Goal: Information Seeking & Learning: Learn about a topic

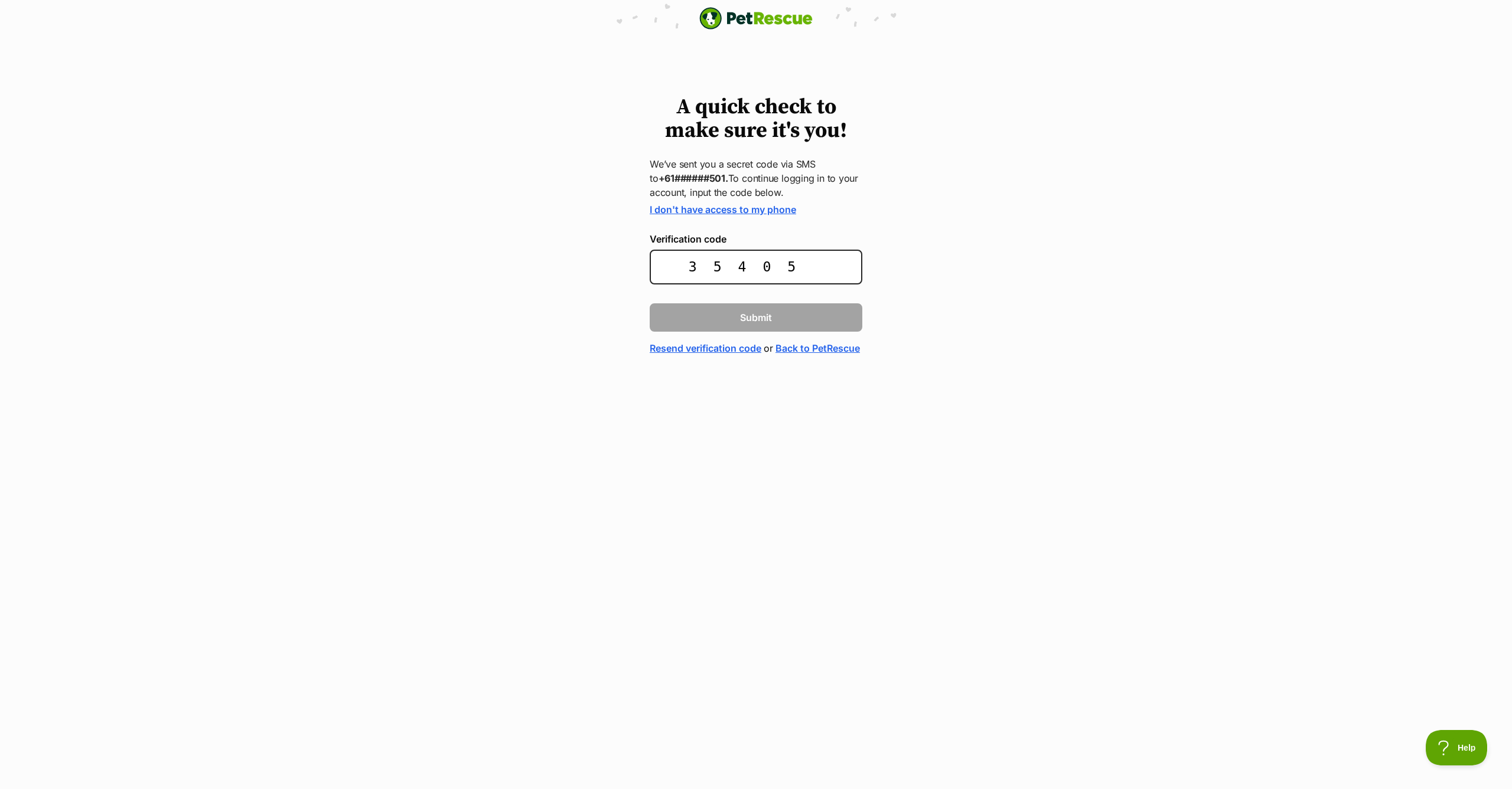
type input "354058"
click at [762, 316] on span "Submit" at bounding box center [756, 317] width 32 height 14
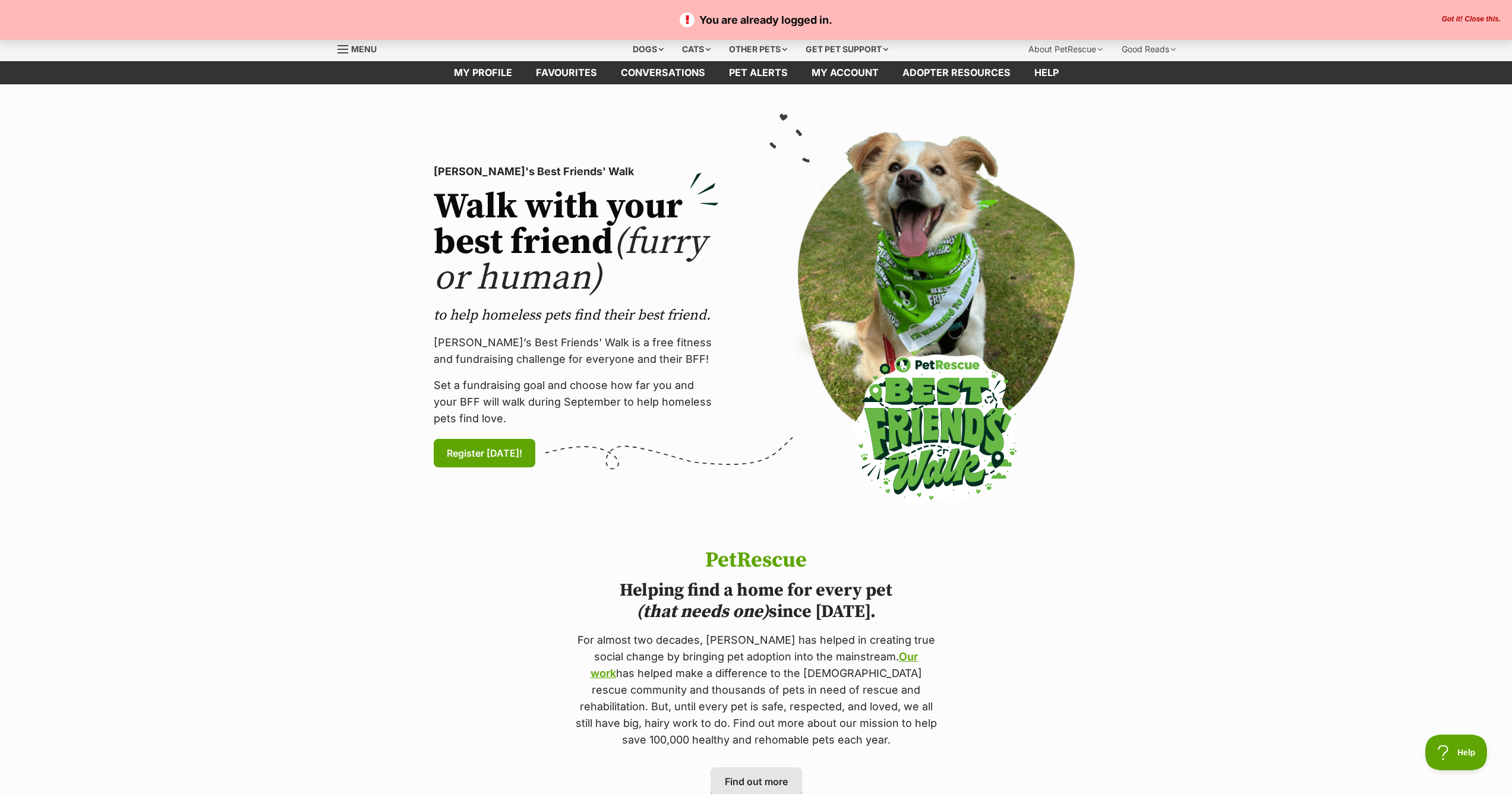
click at [1460, 21] on button "Got it! Close this." at bounding box center [1471, 20] width 66 height 9
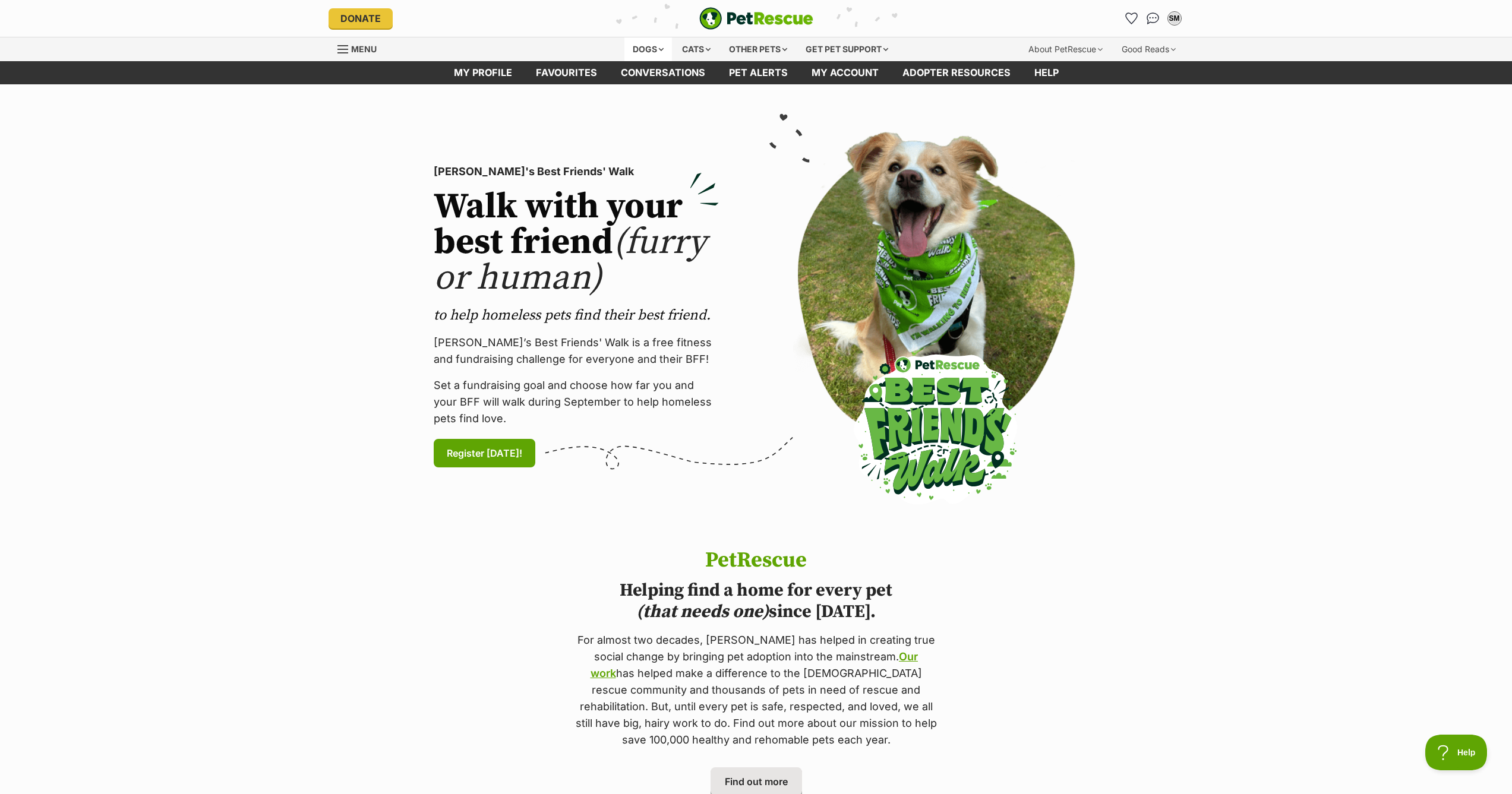
click at [655, 52] on div "Dogs" at bounding box center [647, 49] width 47 height 24
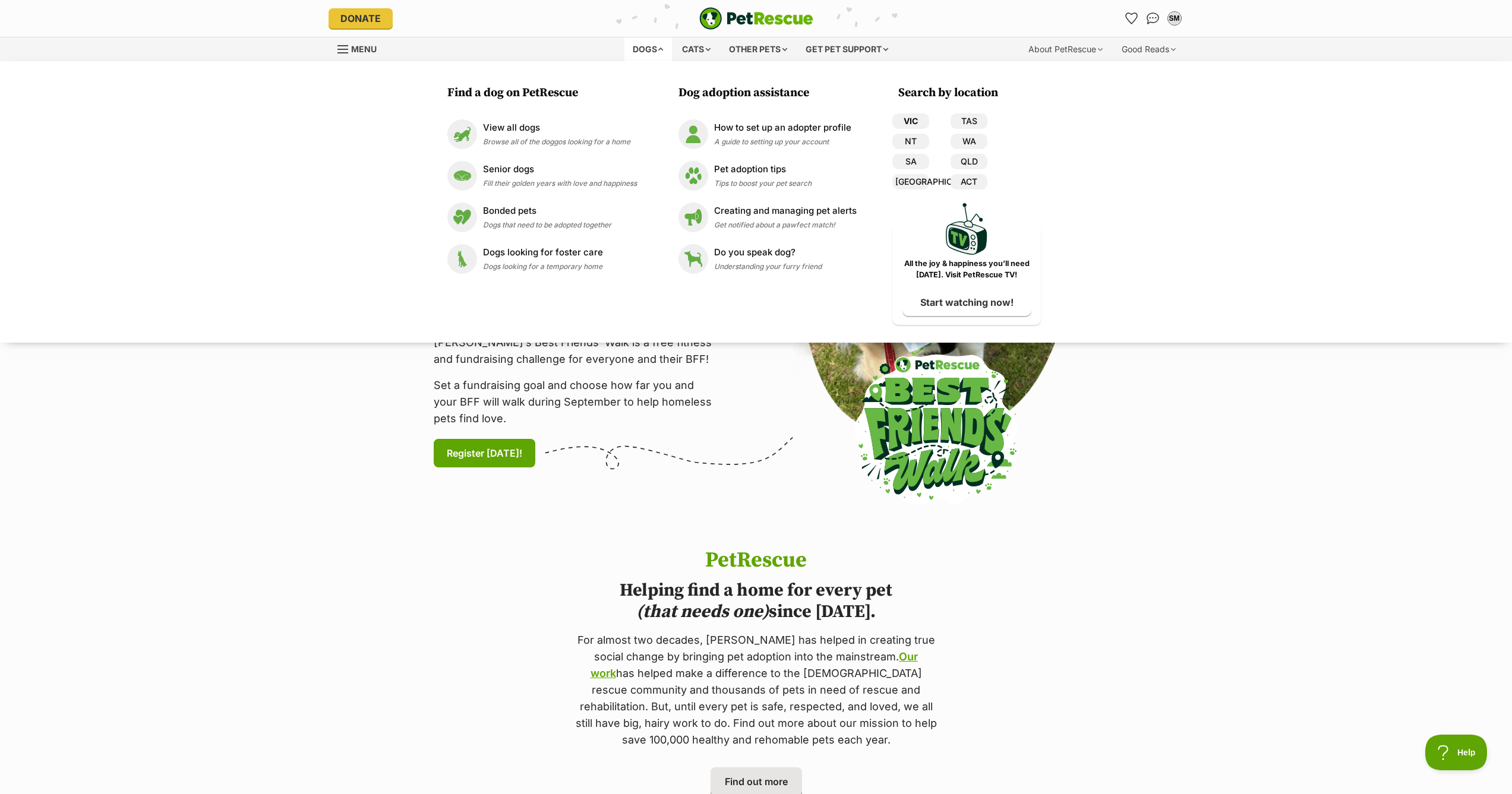
click at [921, 122] on link "VIC" at bounding box center [911, 121] width 37 height 16
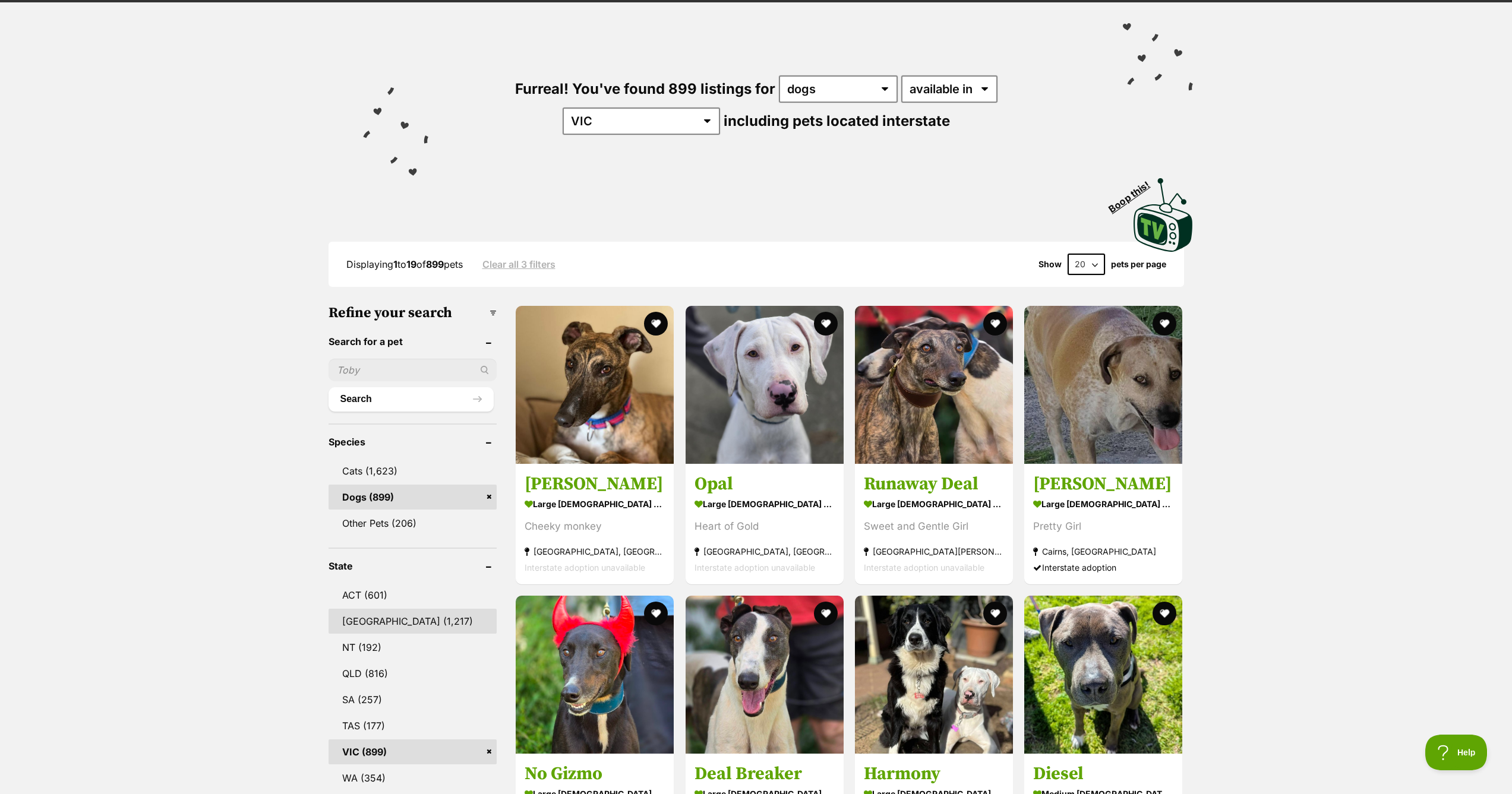
scroll to position [164, 0]
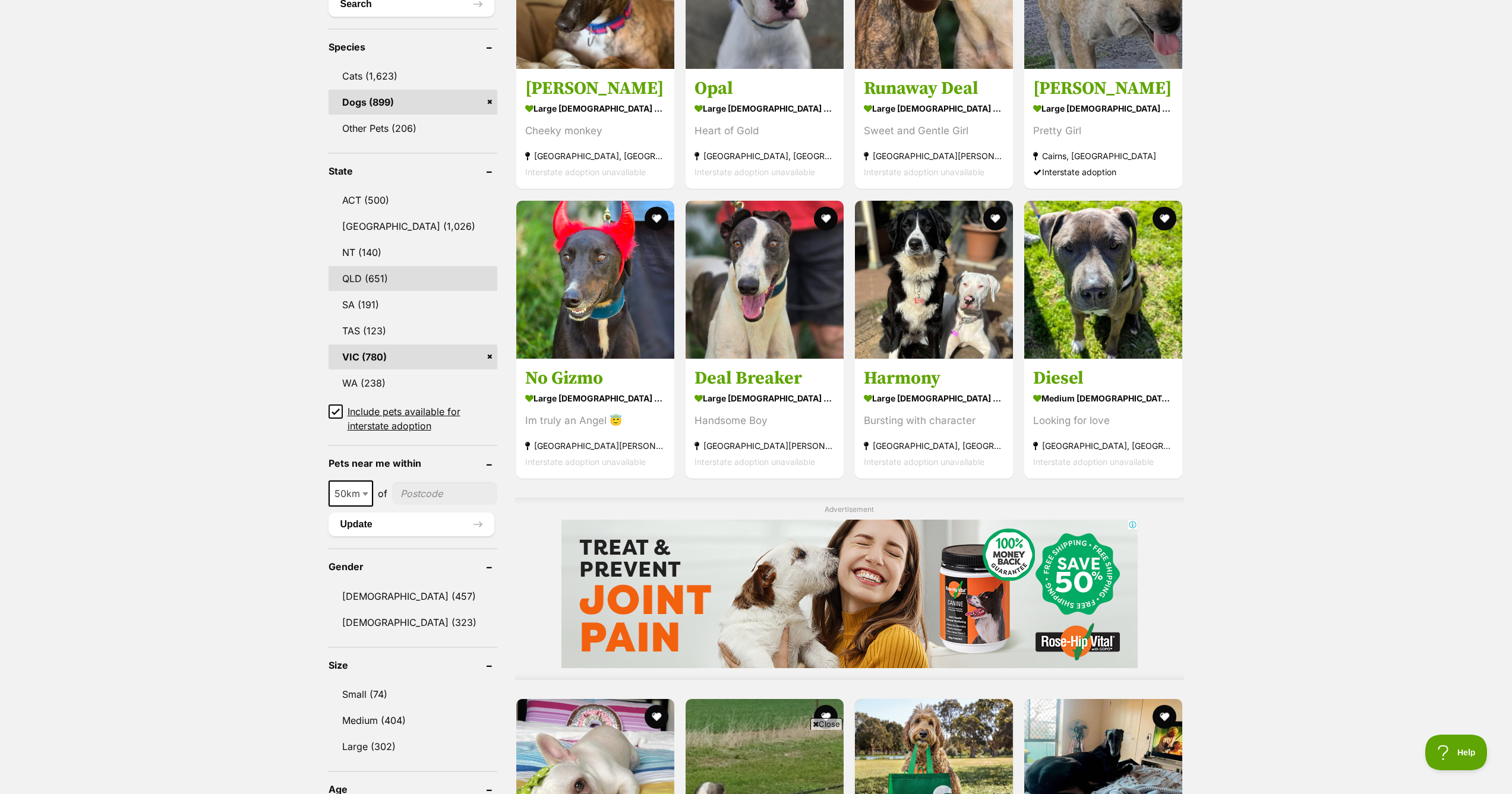
scroll to position [537, 0]
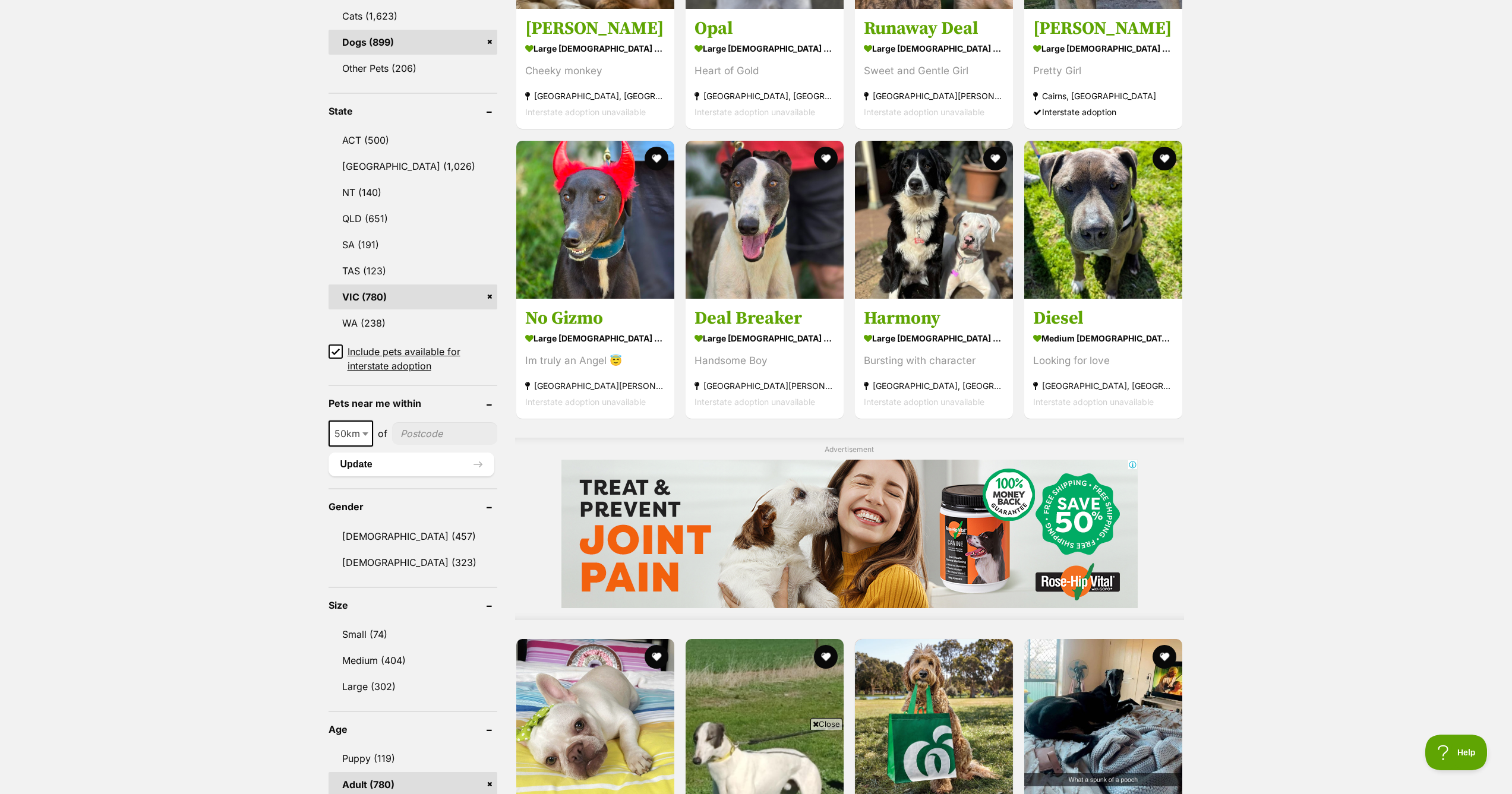
click at [336, 351] on icon at bounding box center [335, 352] width 7 height 5
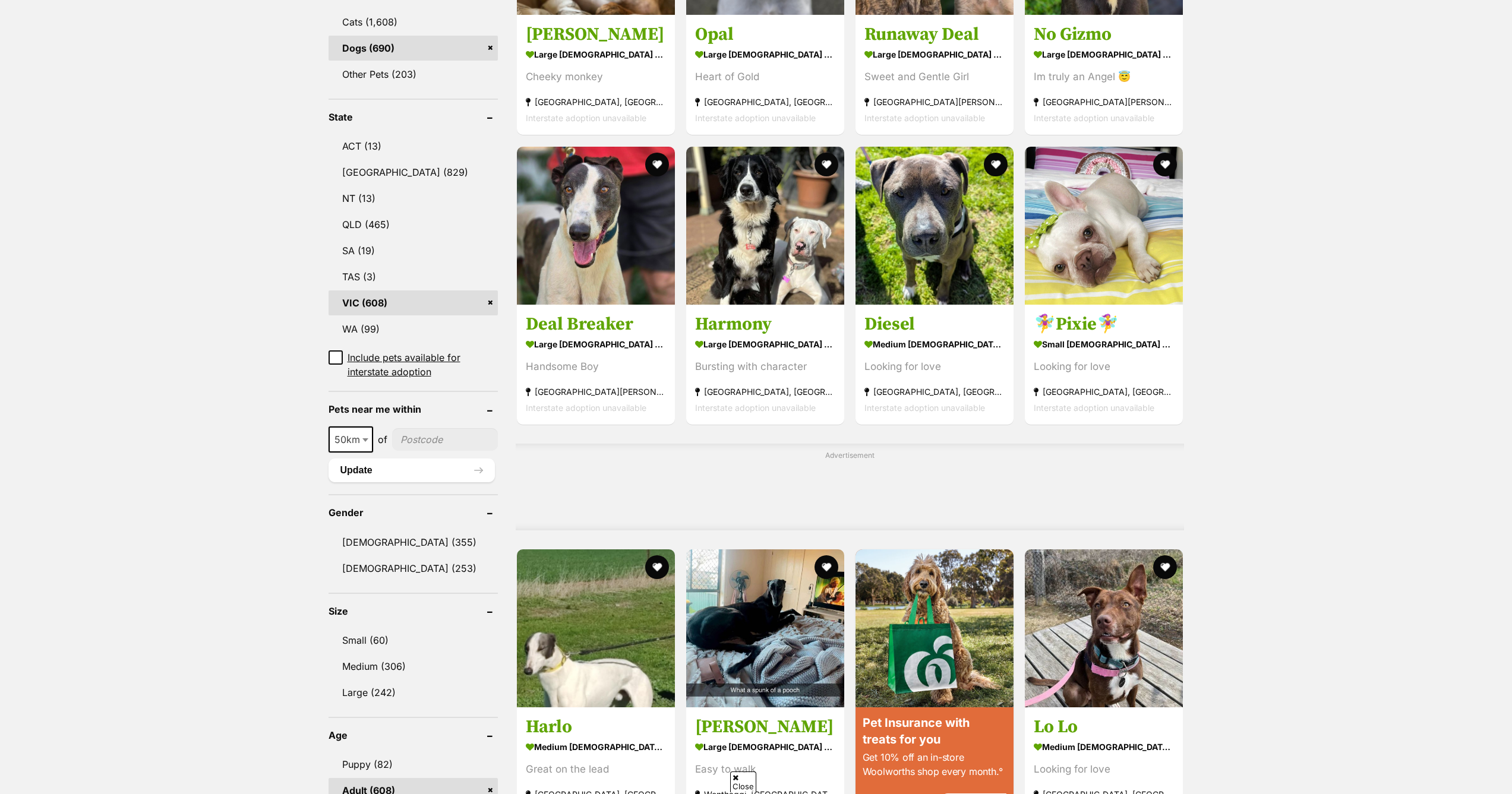
scroll to position [531, 0]
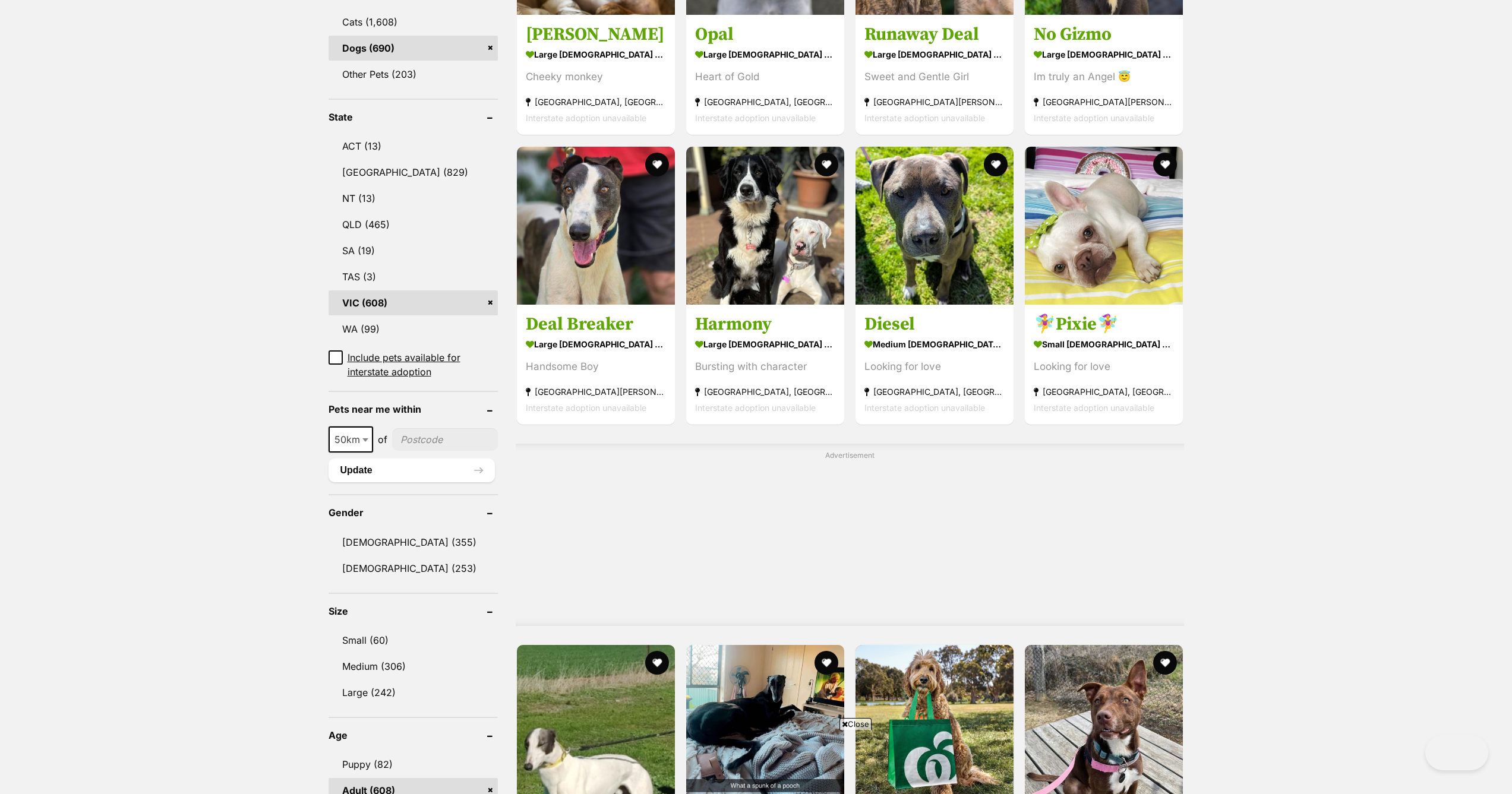
click at [415, 440] on input"] "postcode" at bounding box center [445, 440] width 106 height 23
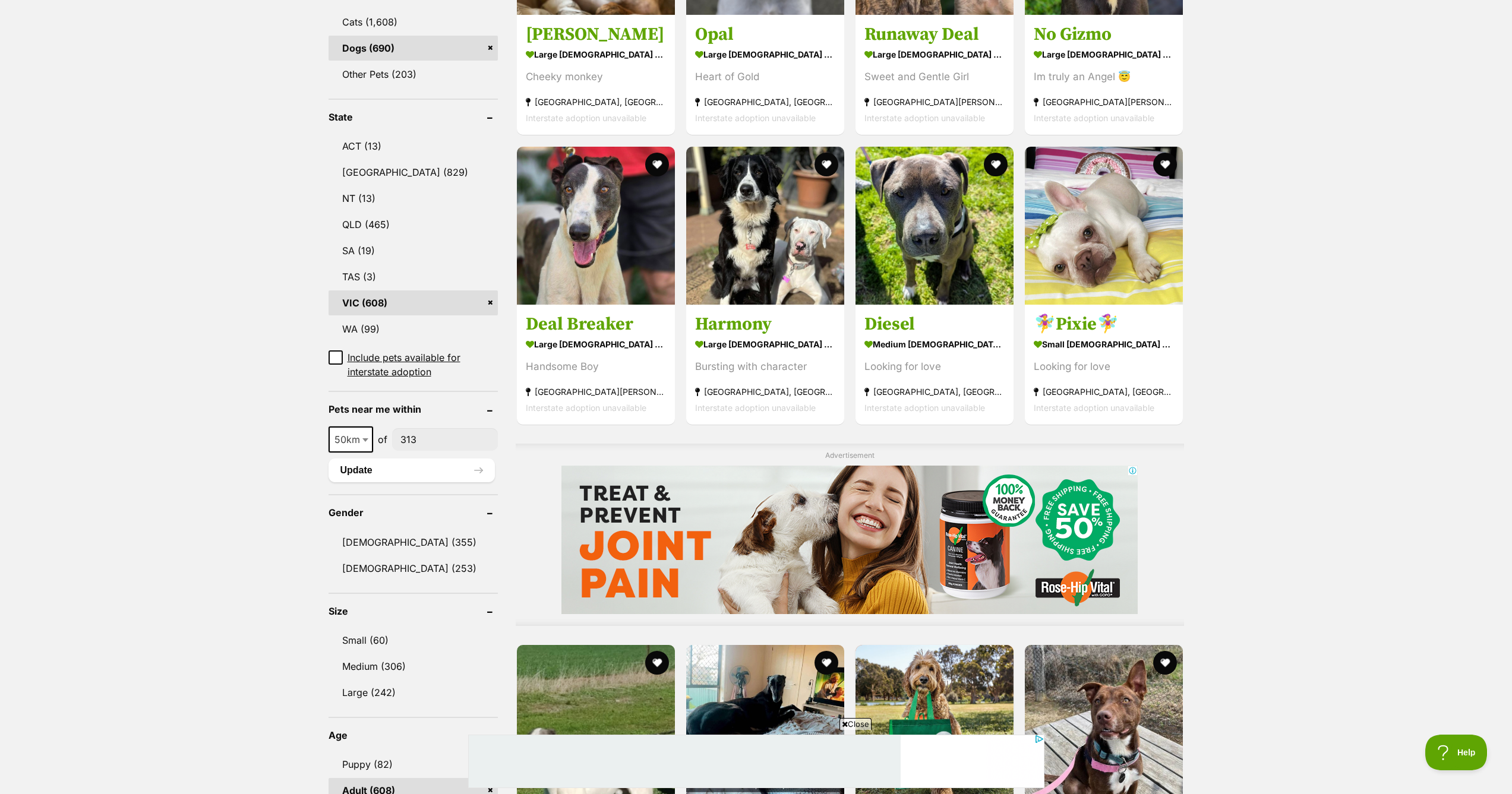
scroll to position [0, 0]
type input"] "3138"
click at [361, 441] on span at bounding box center [367, 440] width 12 height 26
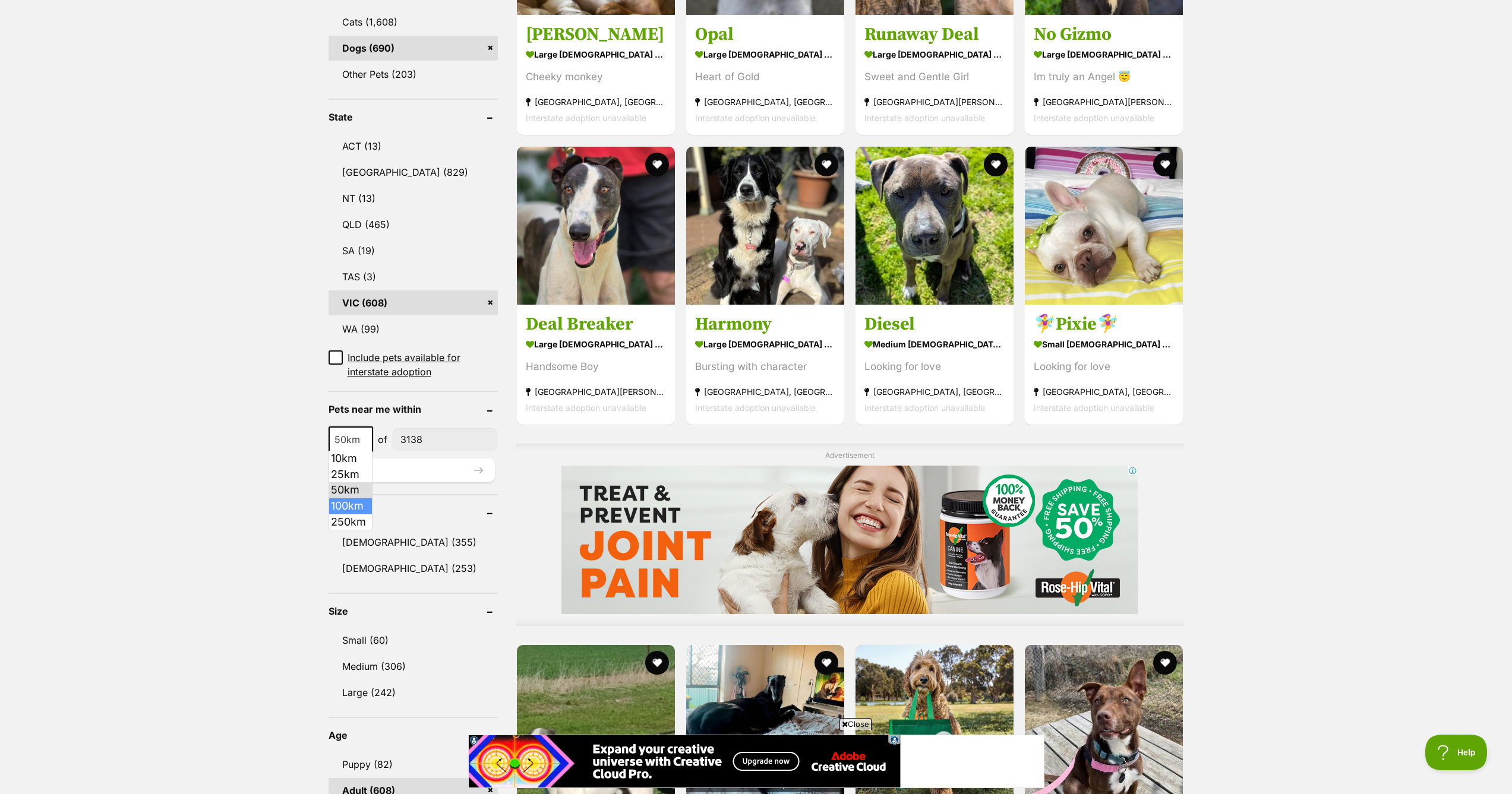
select select "100"
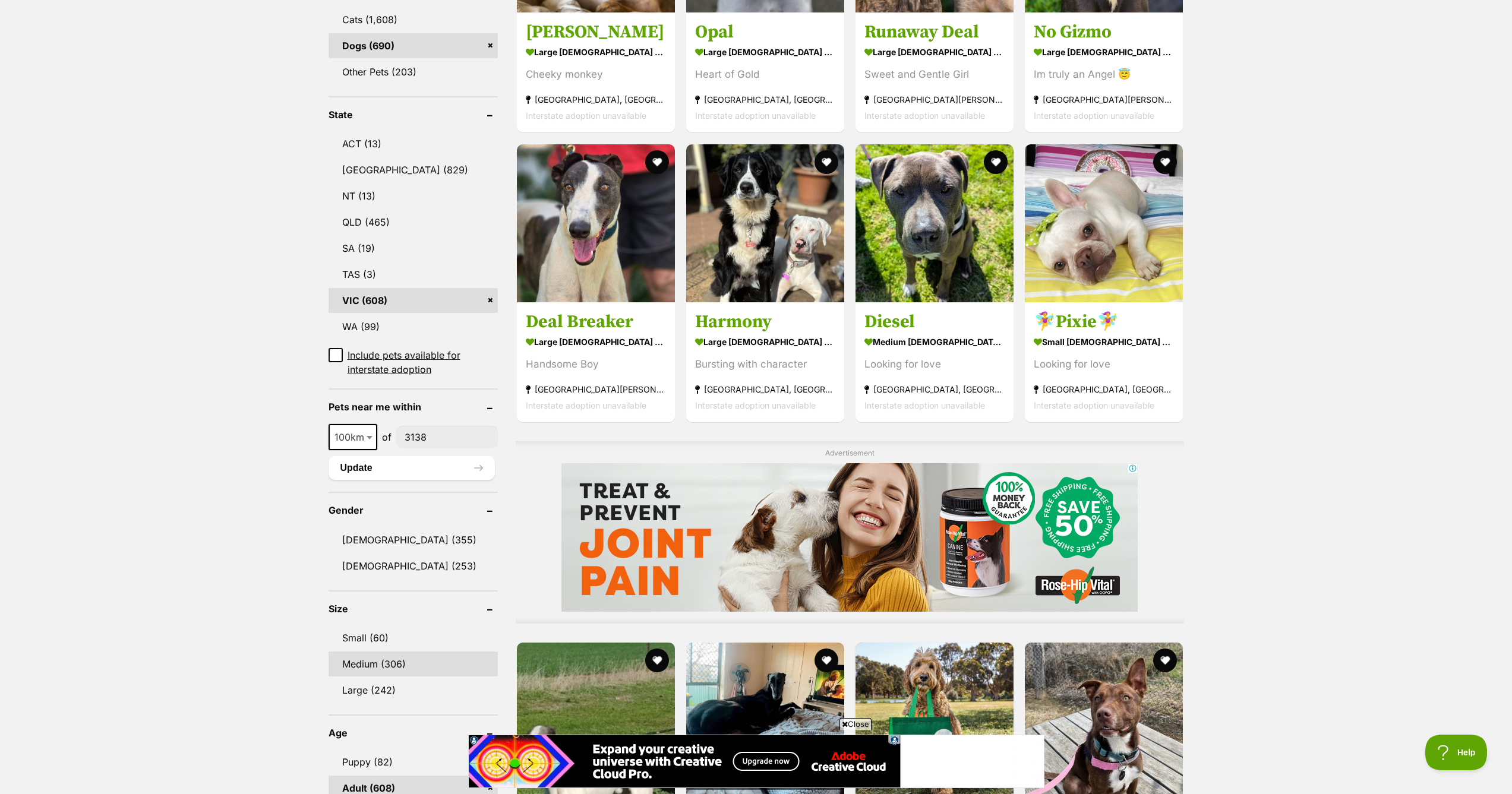
click at [361, 665] on link "Medium (306)" at bounding box center [413, 664] width 169 height 25
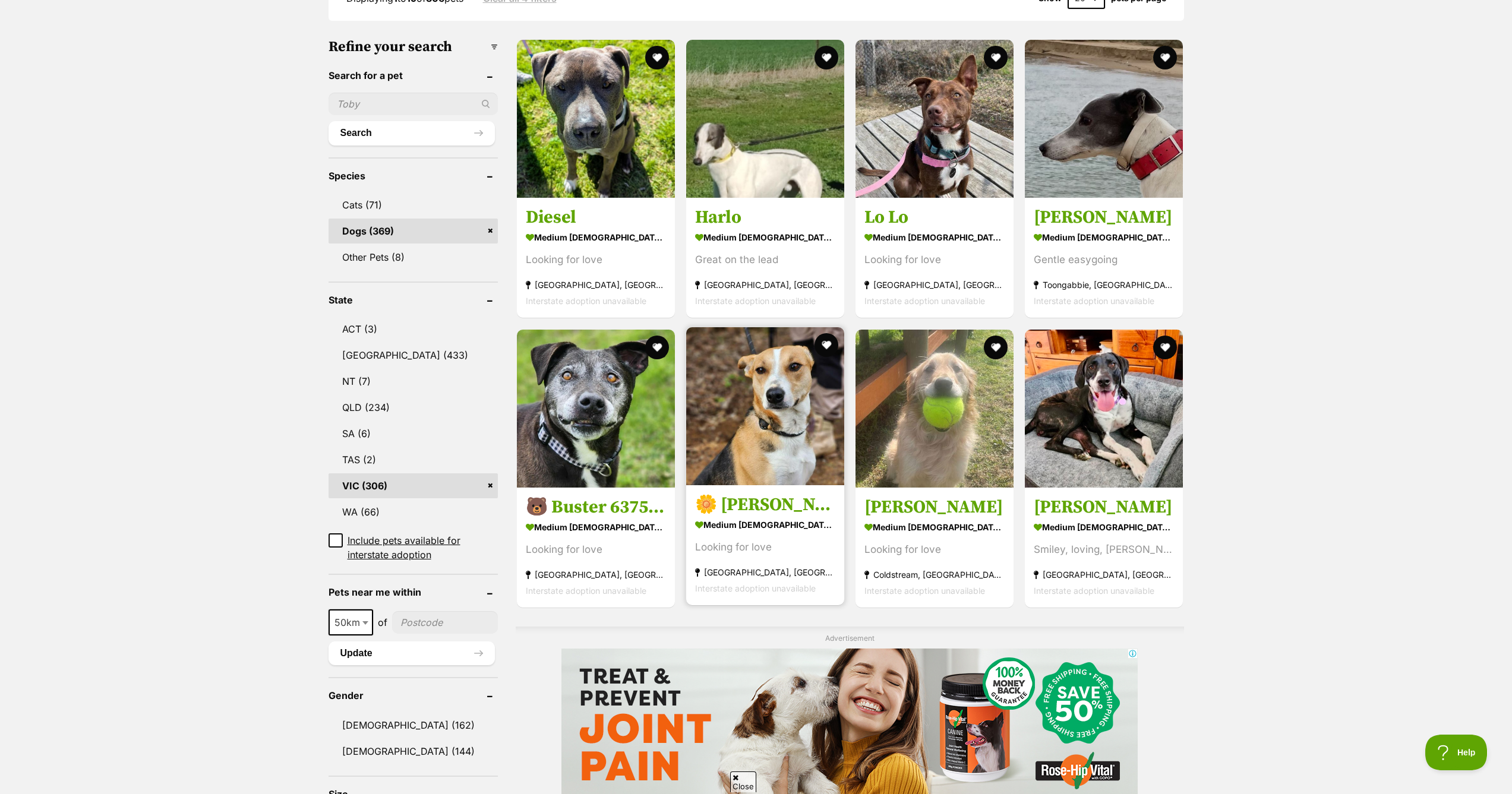
click at [751, 443] on img at bounding box center [765, 406] width 158 height 158
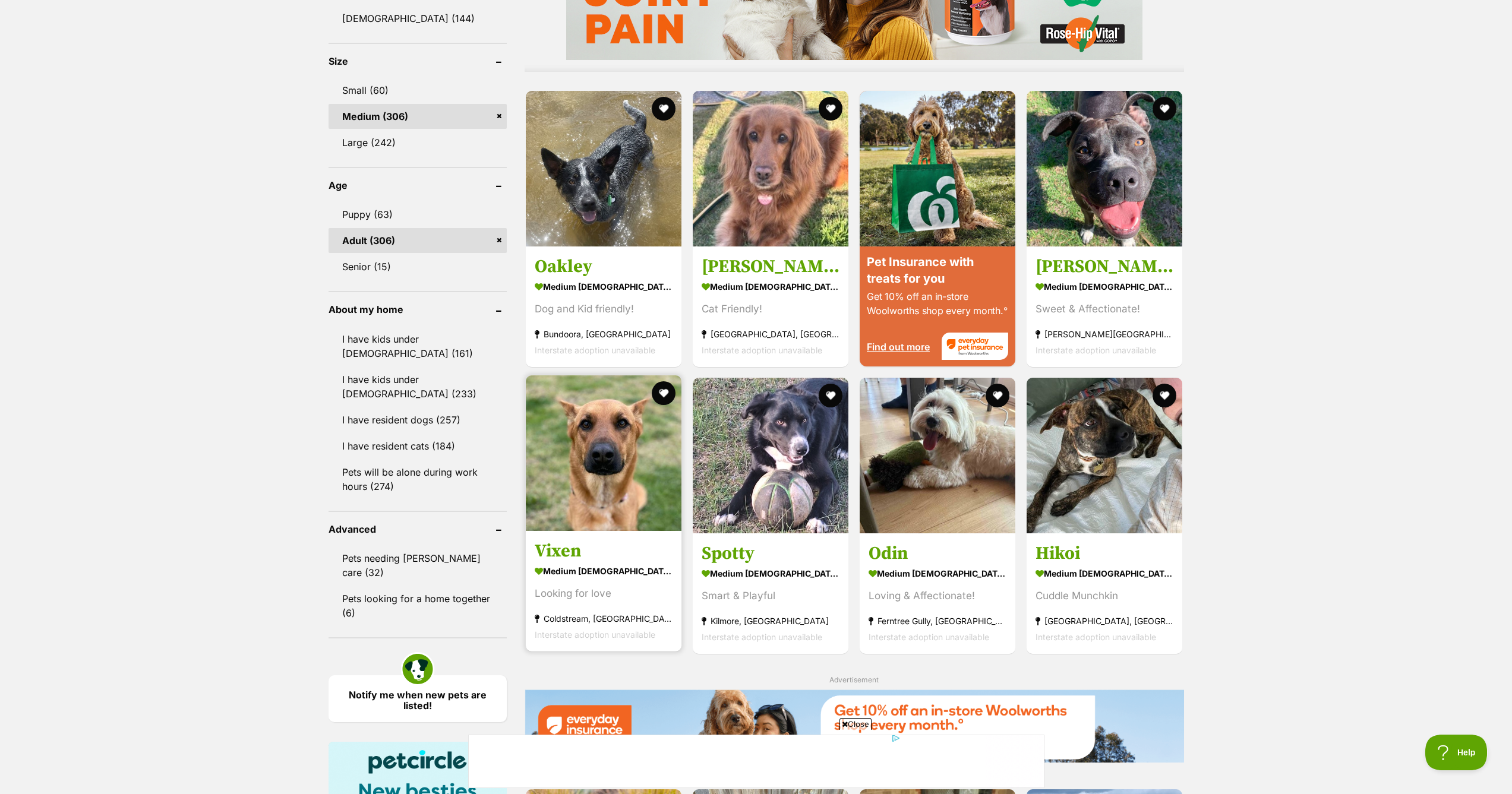
click at [625, 477] on img at bounding box center [603, 453] width 156 height 156
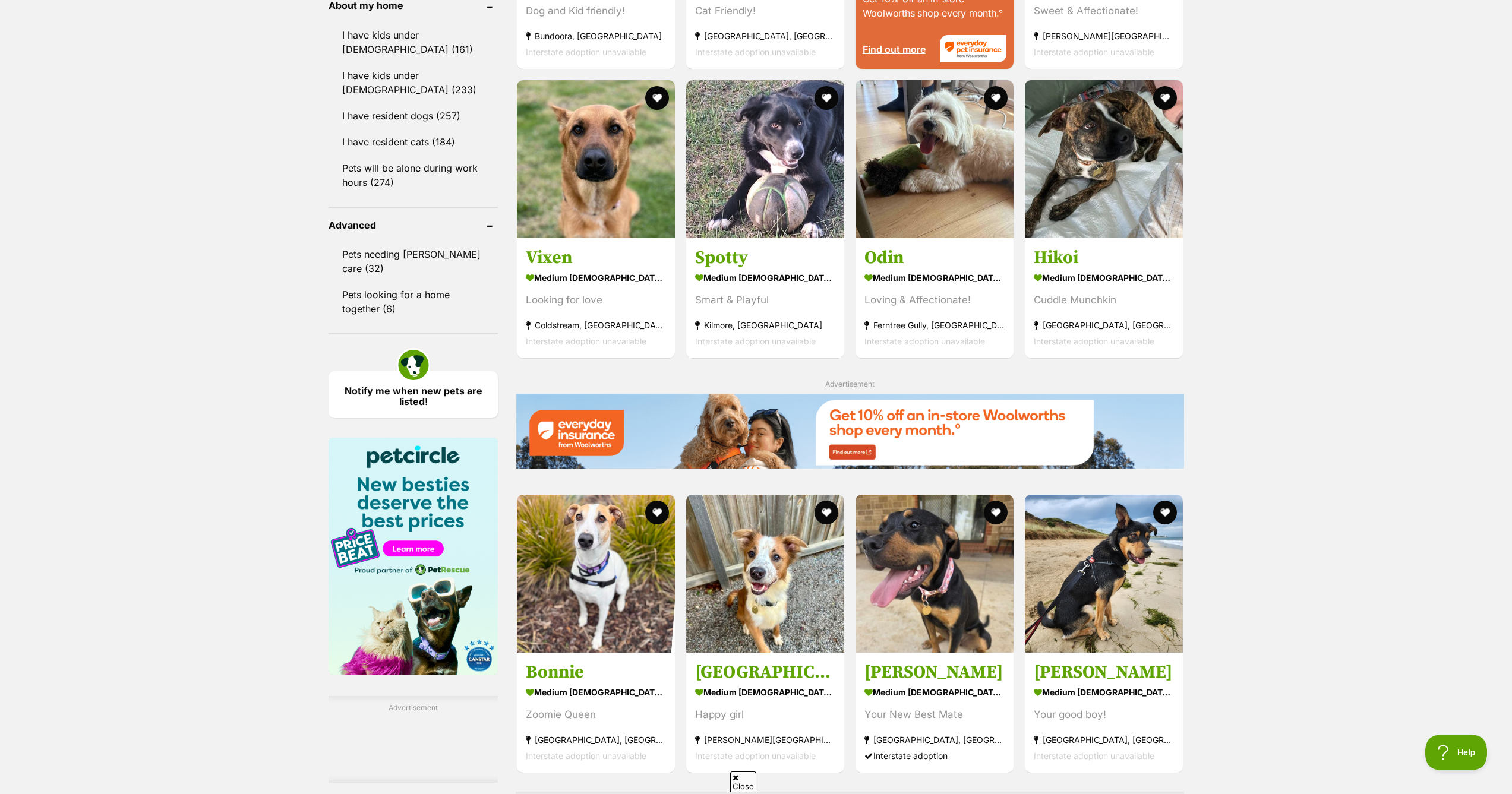
scroll to position [1482, 0]
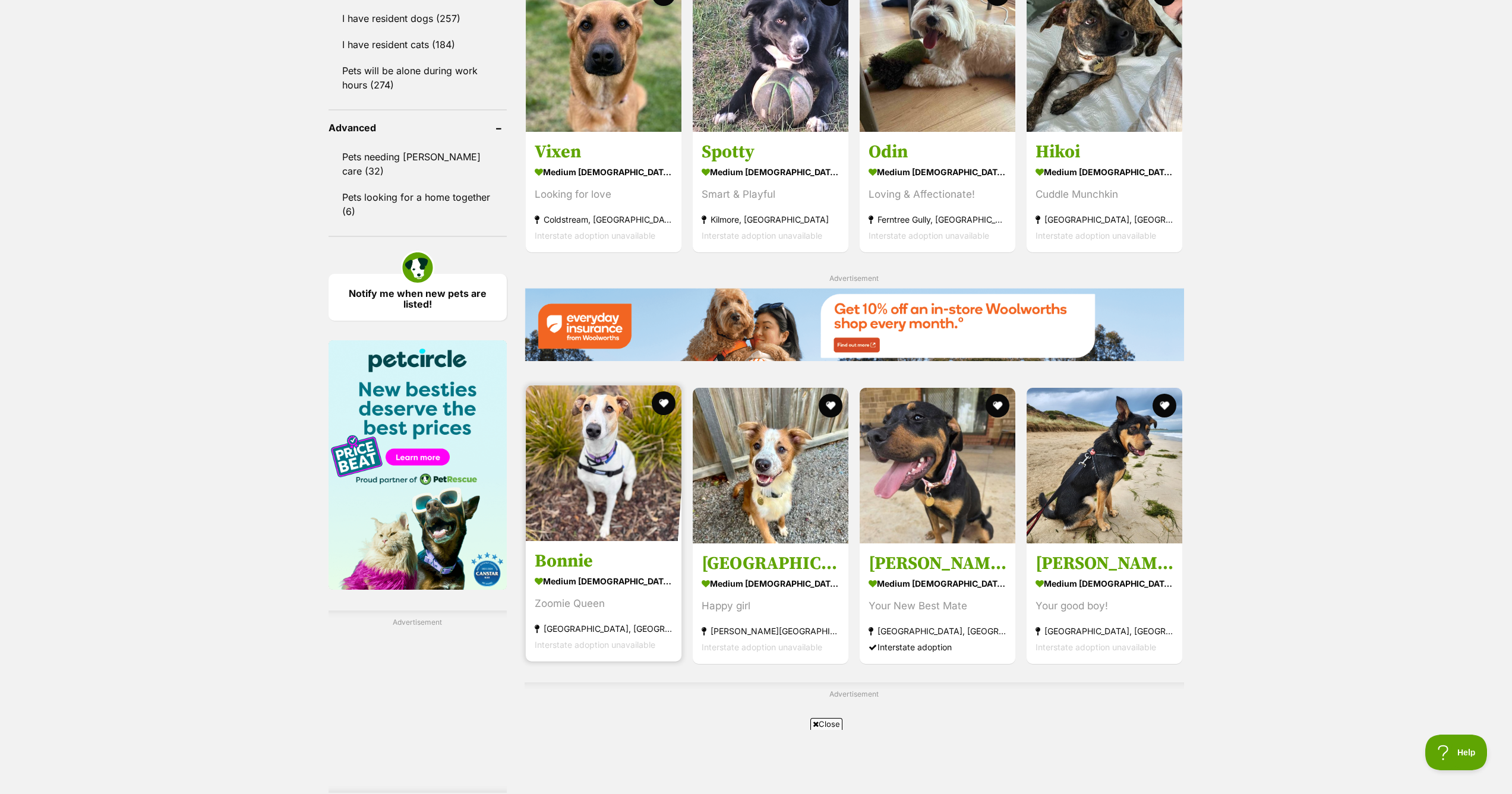
click at [627, 480] on img at bounding box center [603, 463] width 156 height 156
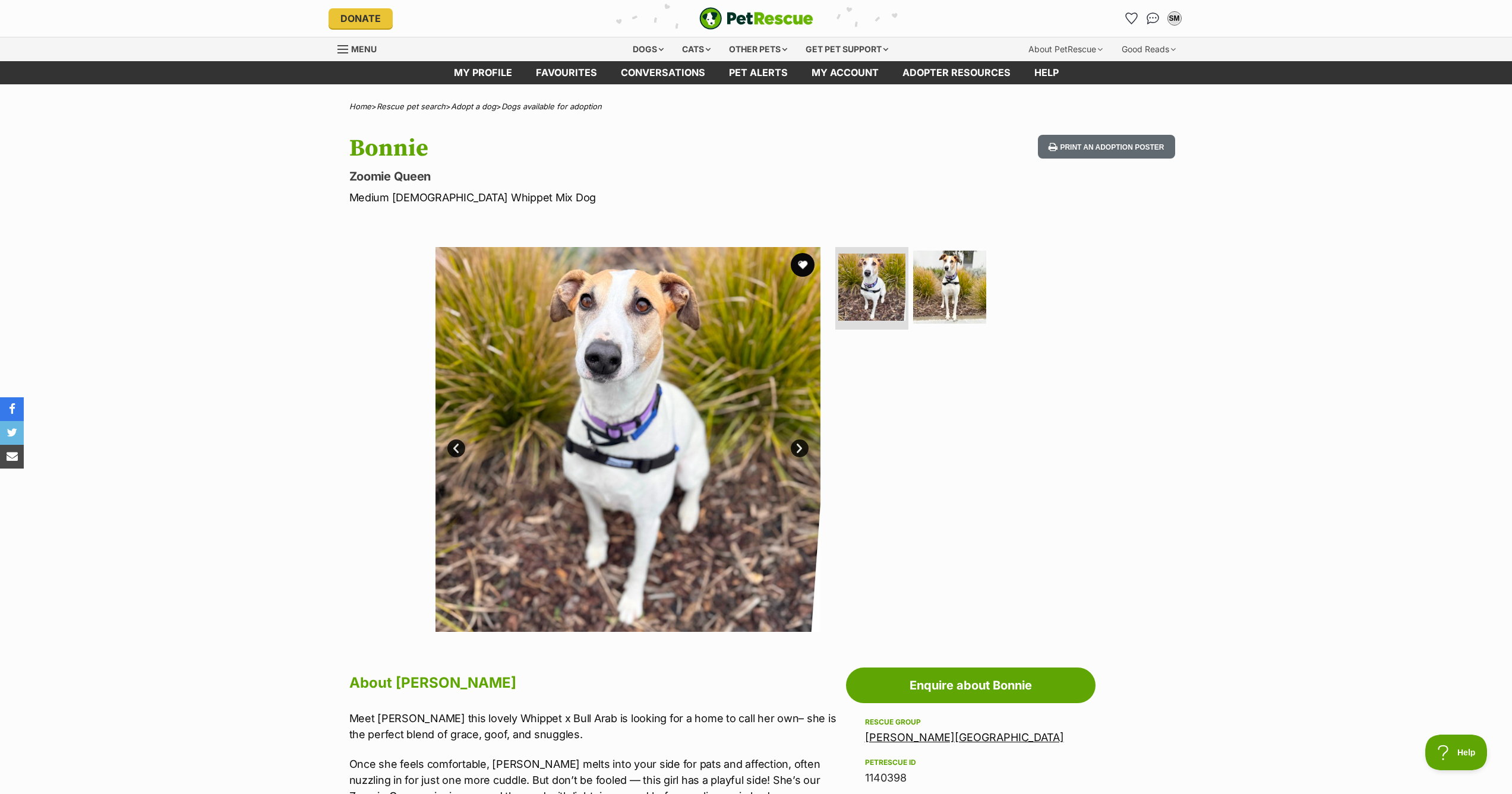
click at [804, 446] on link "Next" at bounding box center [800, 448] width 18 height 18
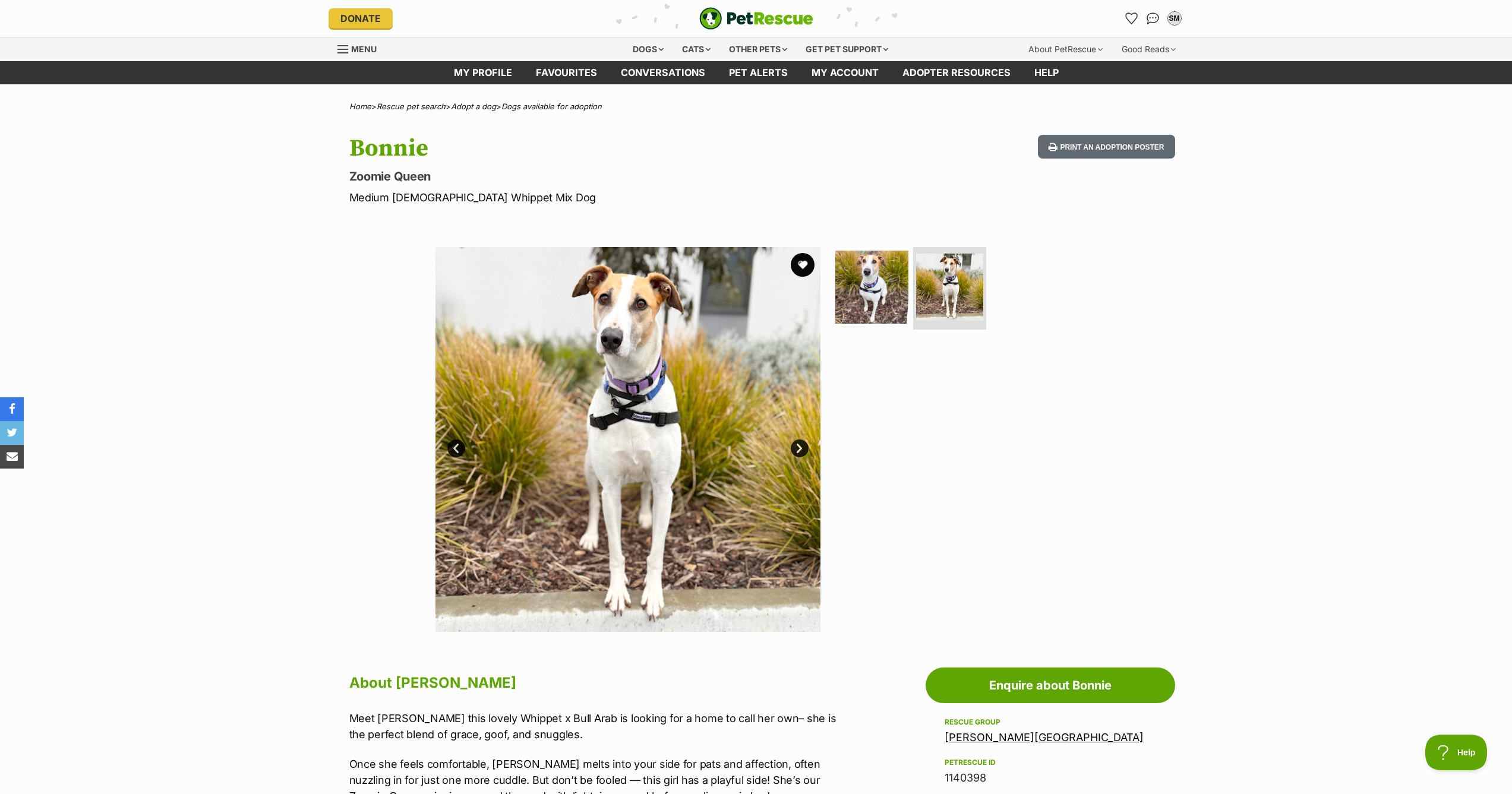
drag, startPoint x: 804, startPoint y: 445, endPoint x: 779, endPoint y: 451, distance: 25.7
click at [804, 445] on link "Next" at bounding box center [800, 448] width 18 height 18
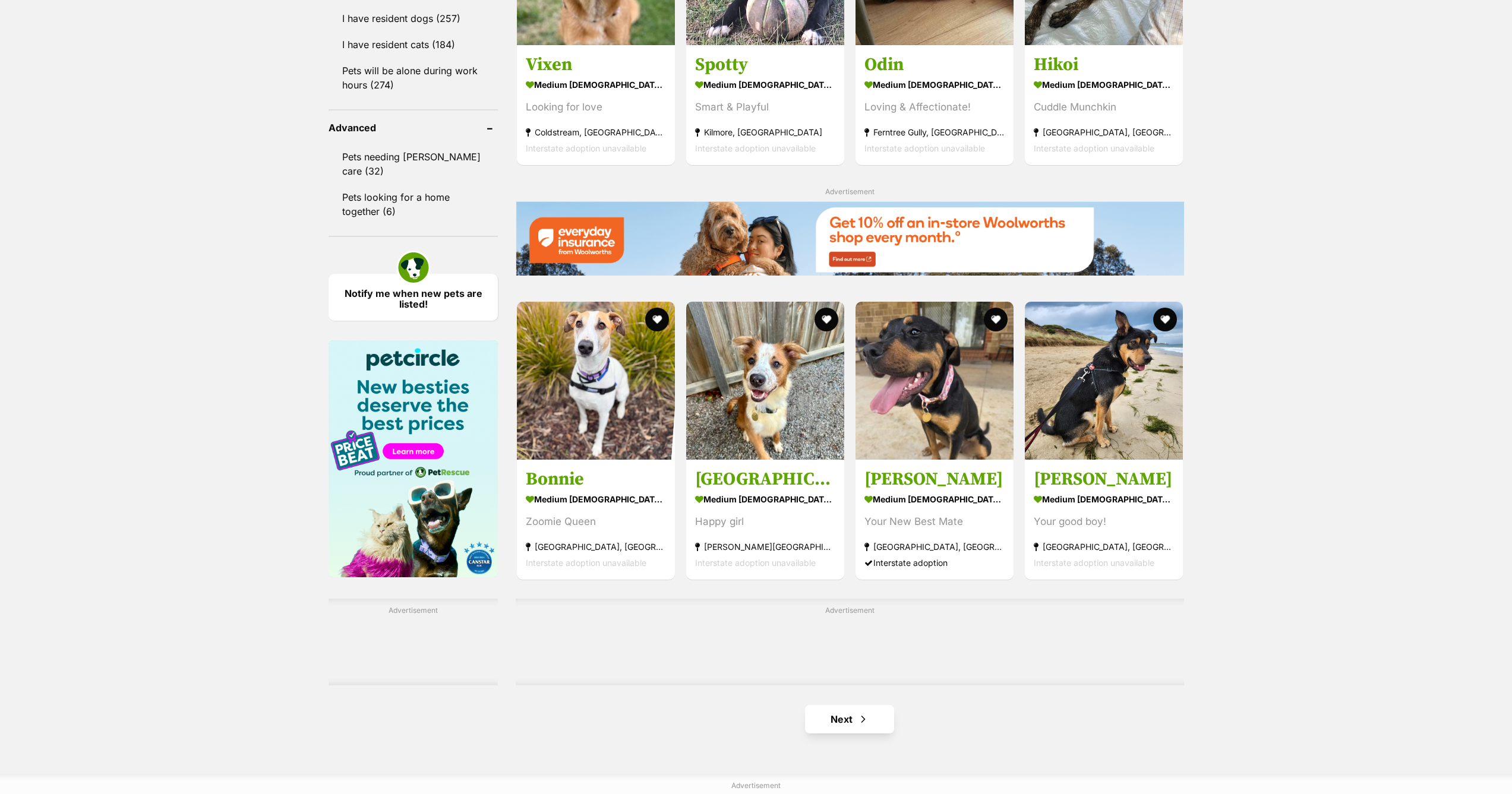
scroll to position [1482, 0]
click at [857, 712] on span "Next page" at bounding box center [863, 719] width 12 height 14
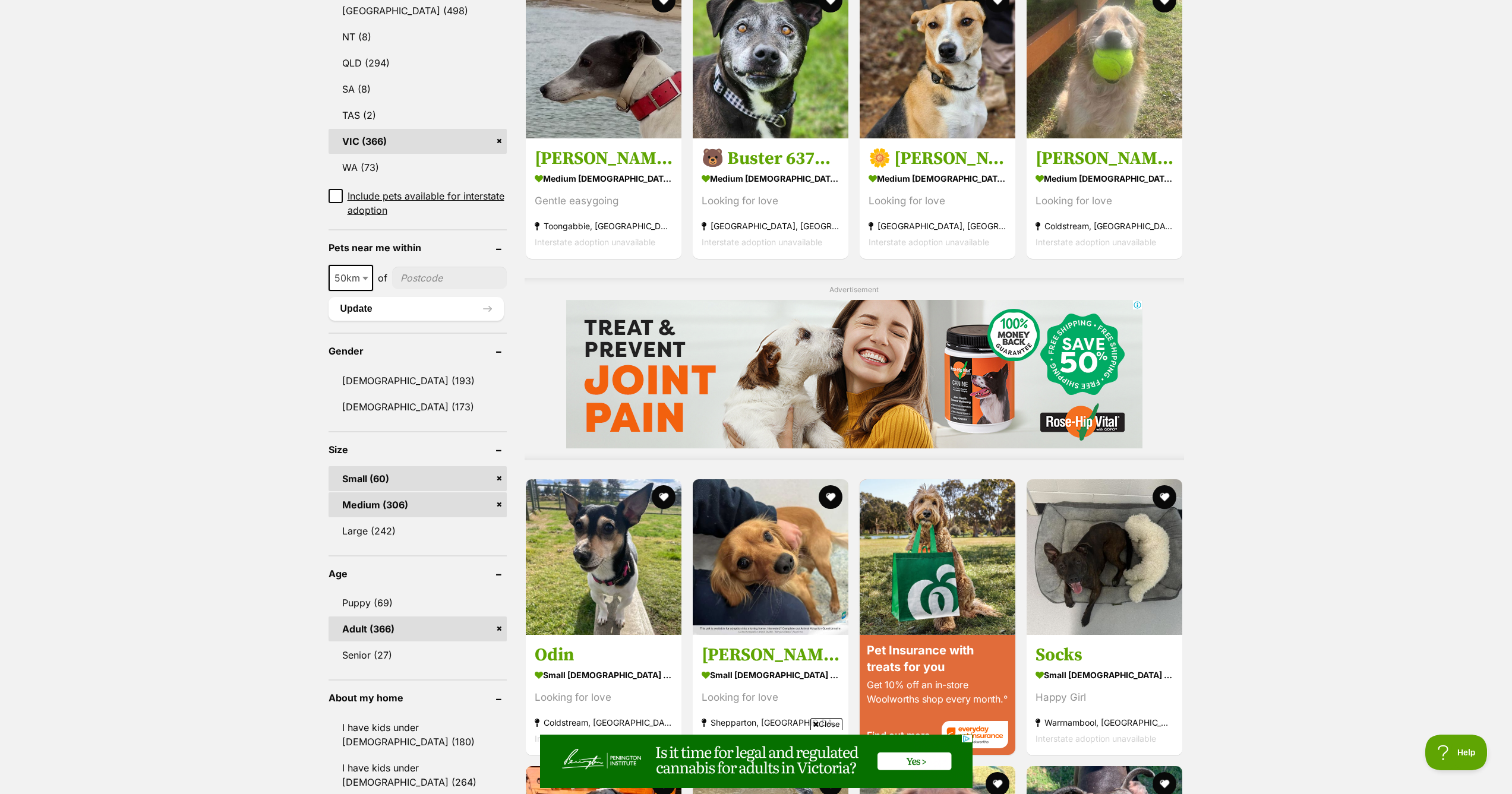
click at [501, 503] on link "Medium (306)" at bounding box center [418, 505] width 178 height 25
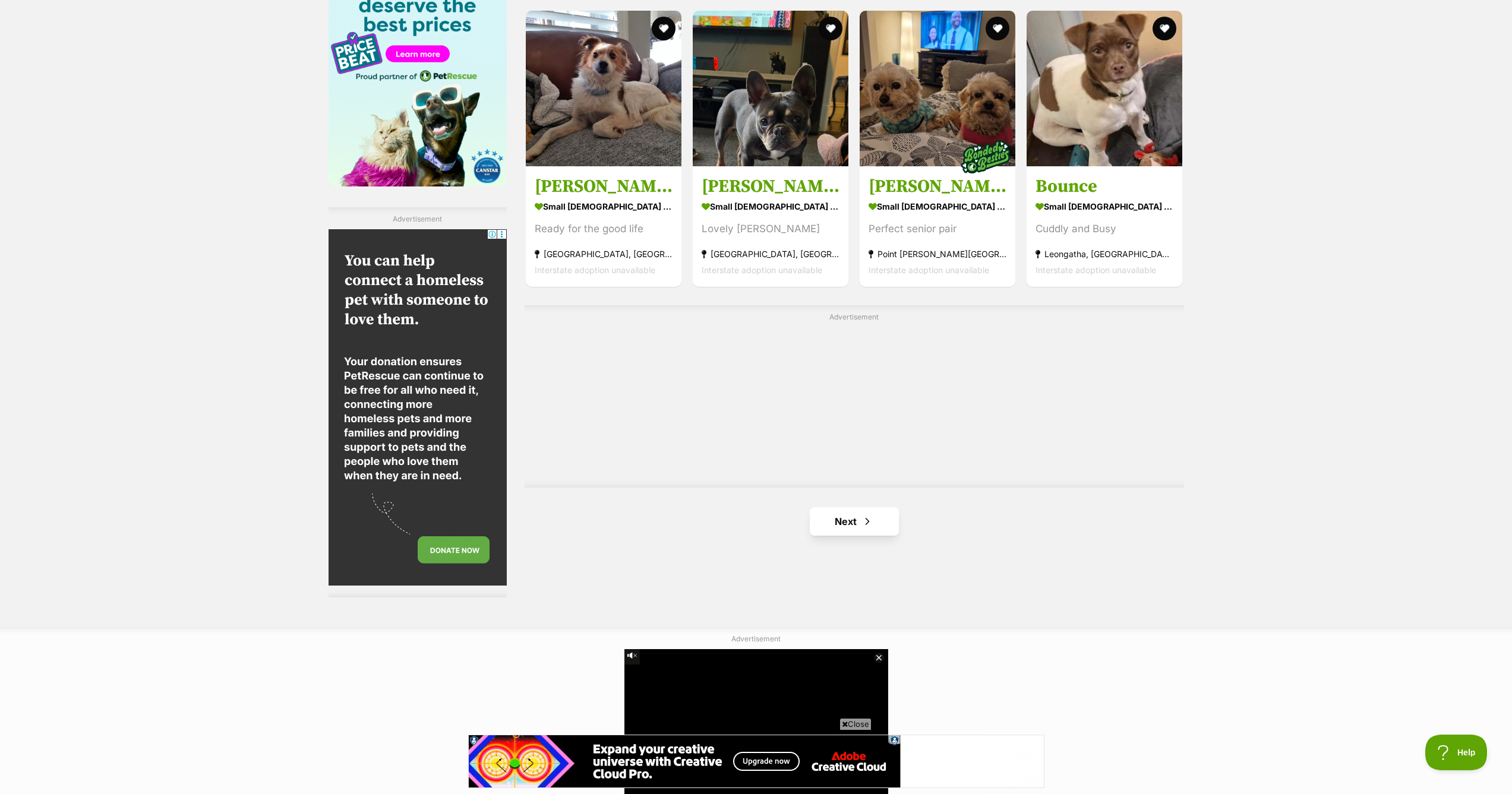
click at [869, 518] on span "Next page" at bounding box center [867, 521] width 12 height 14
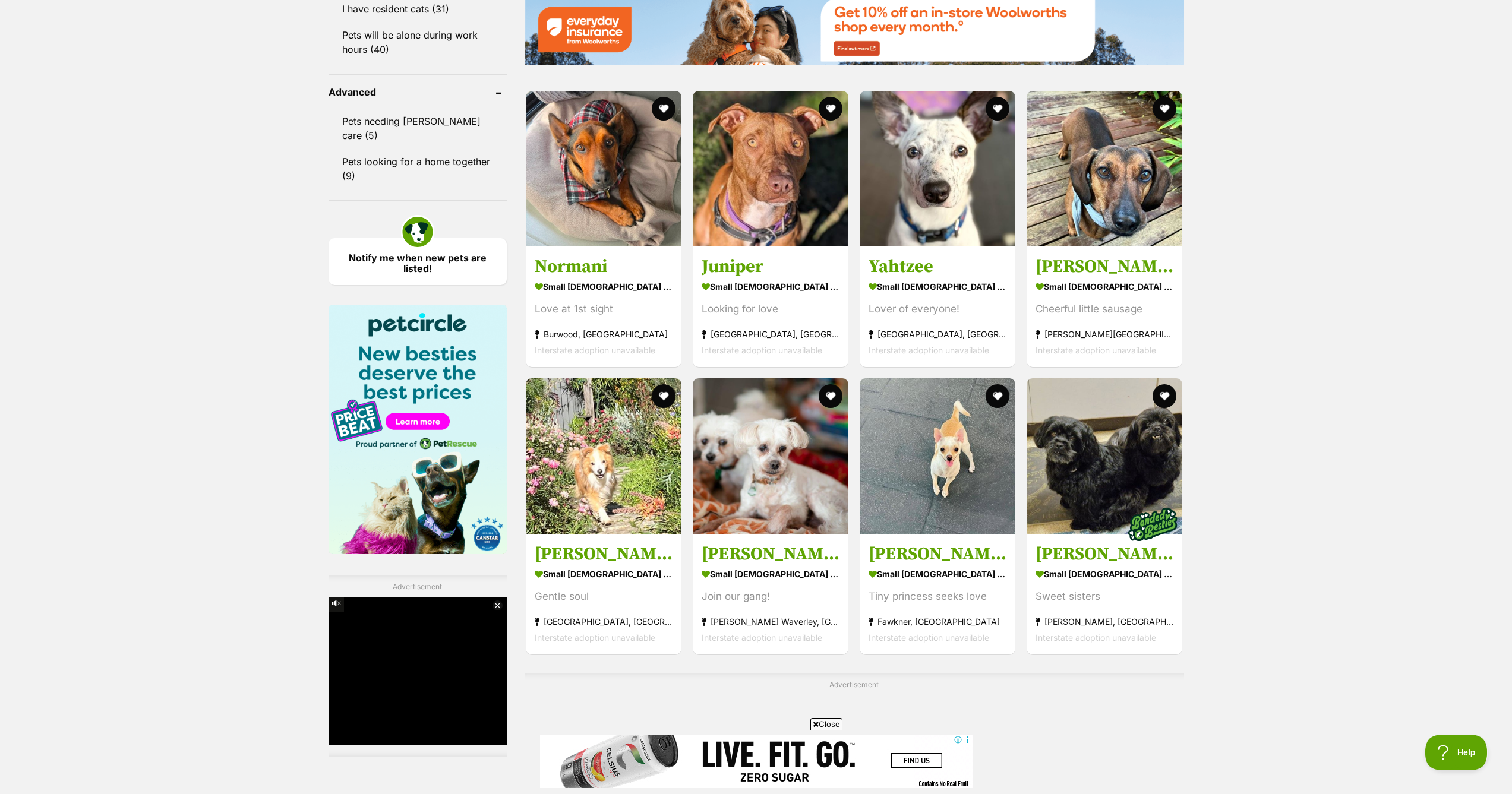
scroll to position [1706, 0]
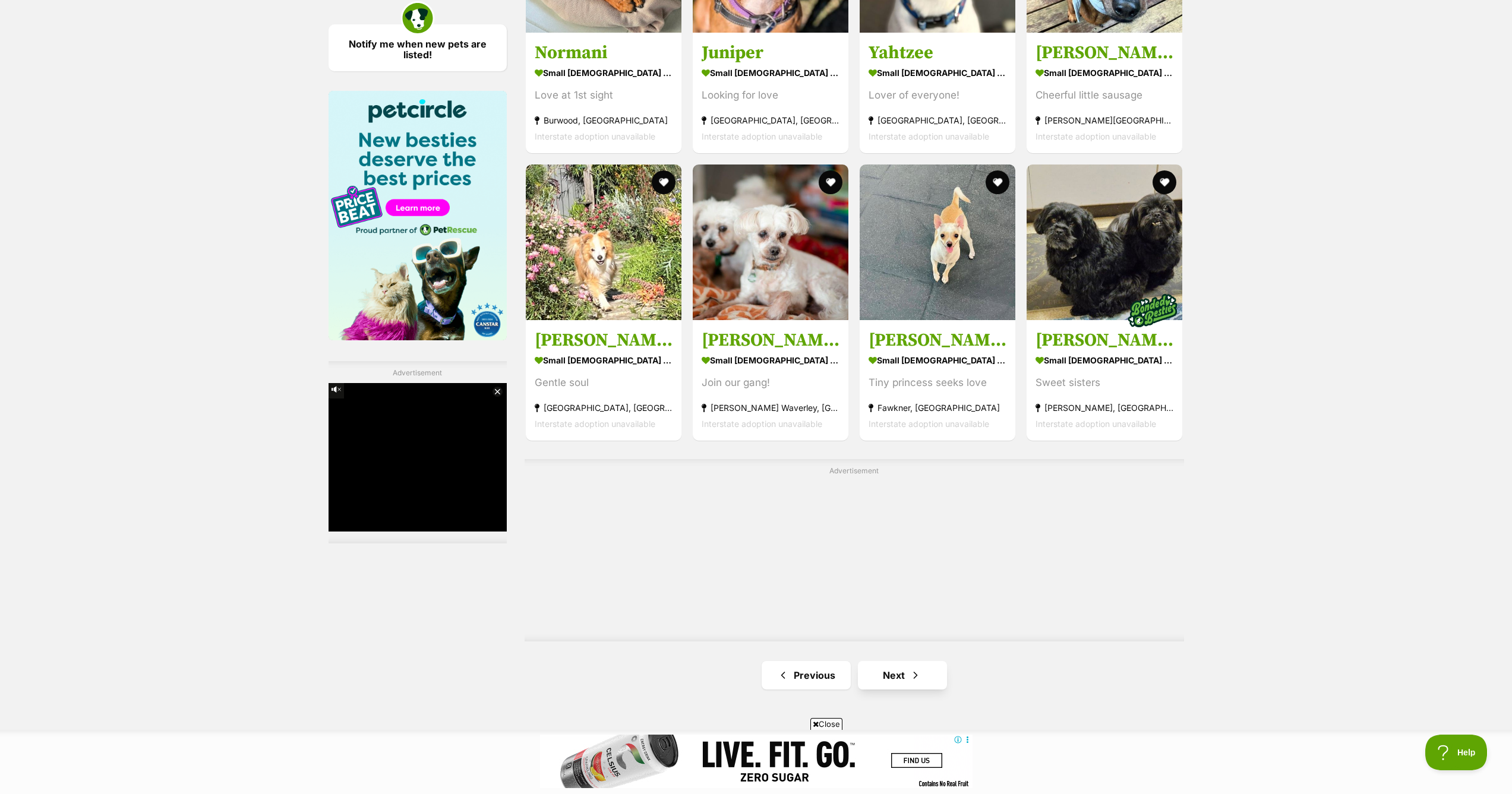
click at [906, 677] on link "Next" at bounding box center [902, 675] width 89 height 28
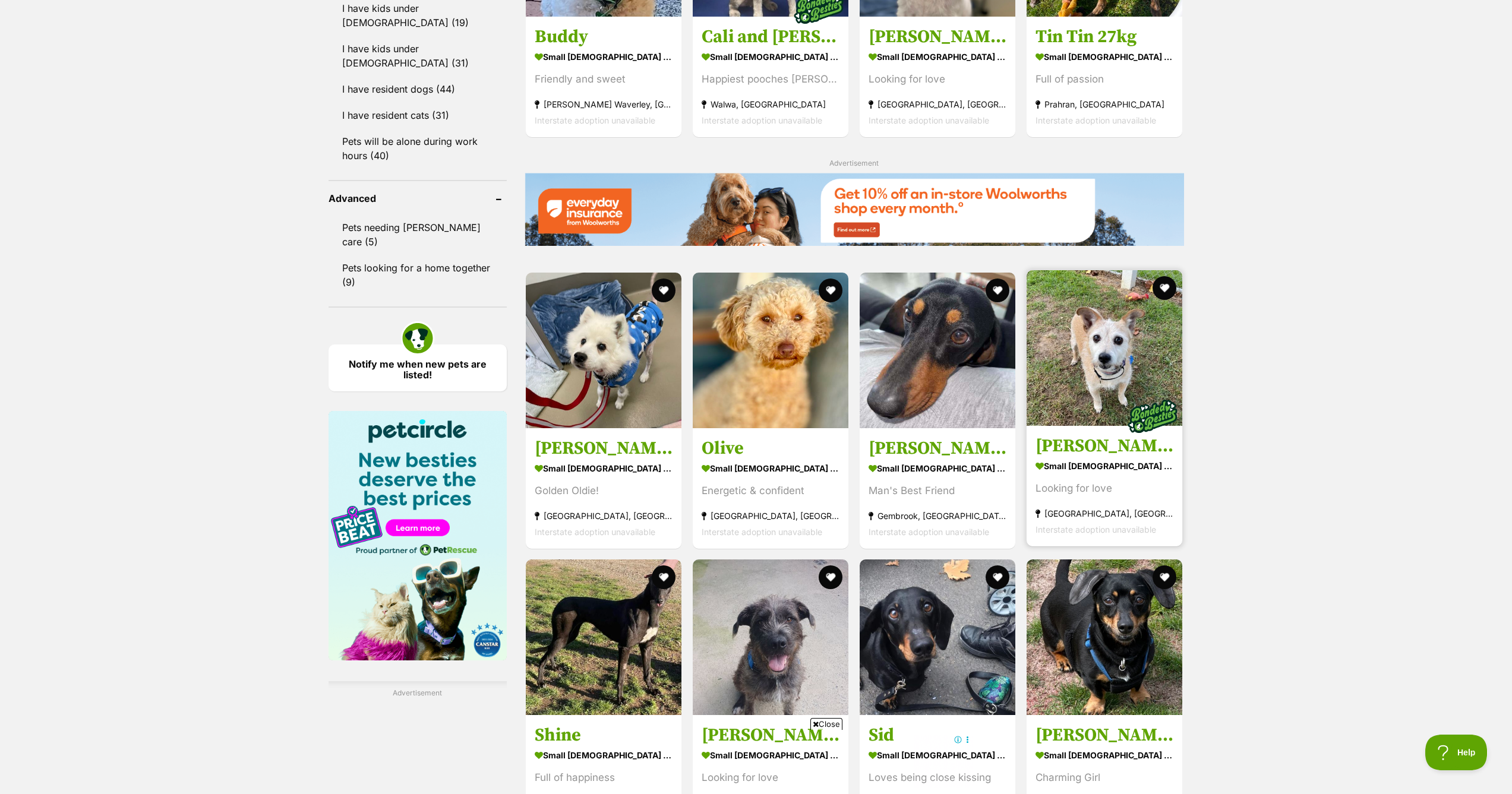
scroll to position [1383, 0]
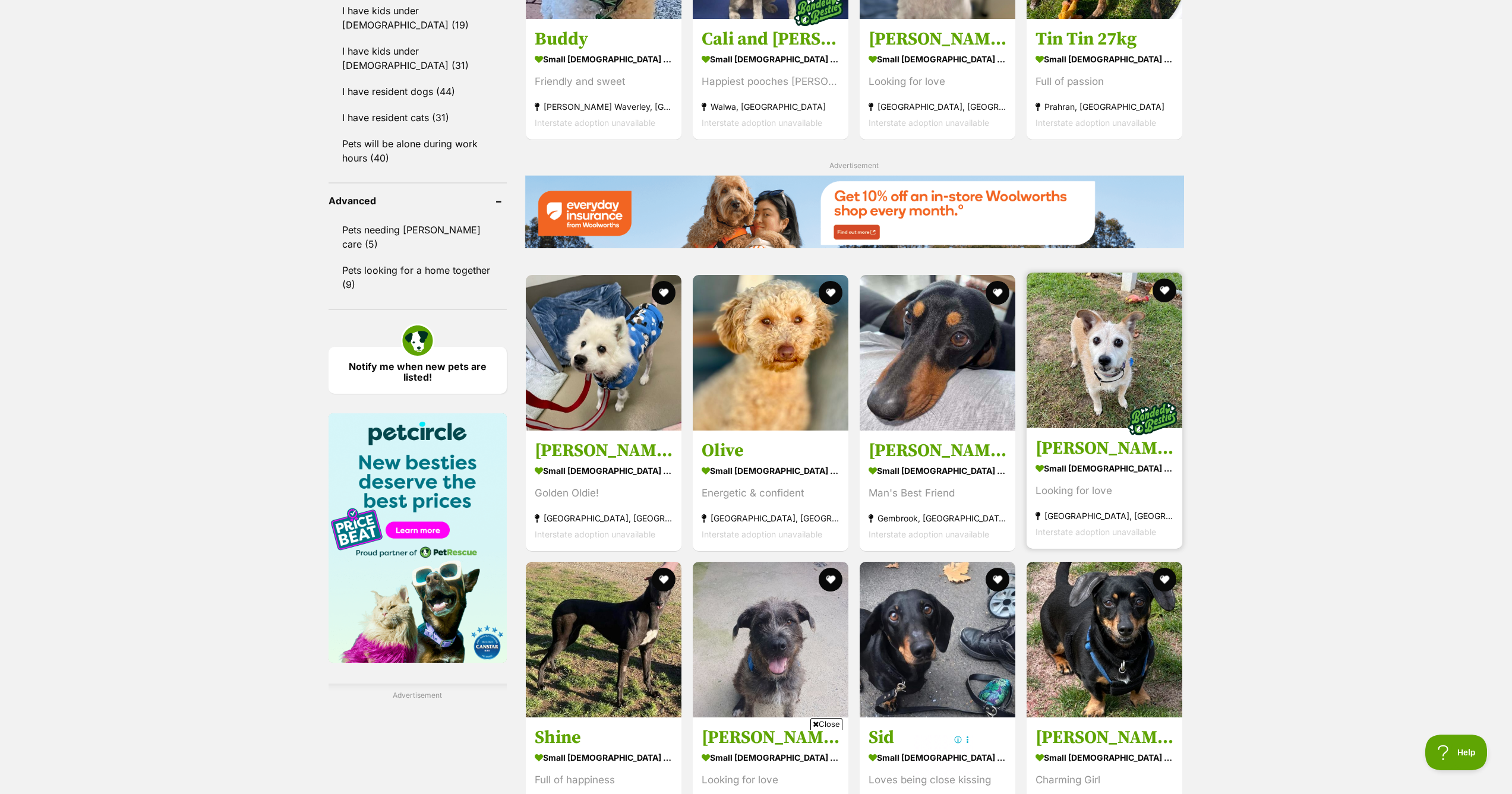
click at [1117, 368] on img at bounding box center [1104, 350] width 156 height 156
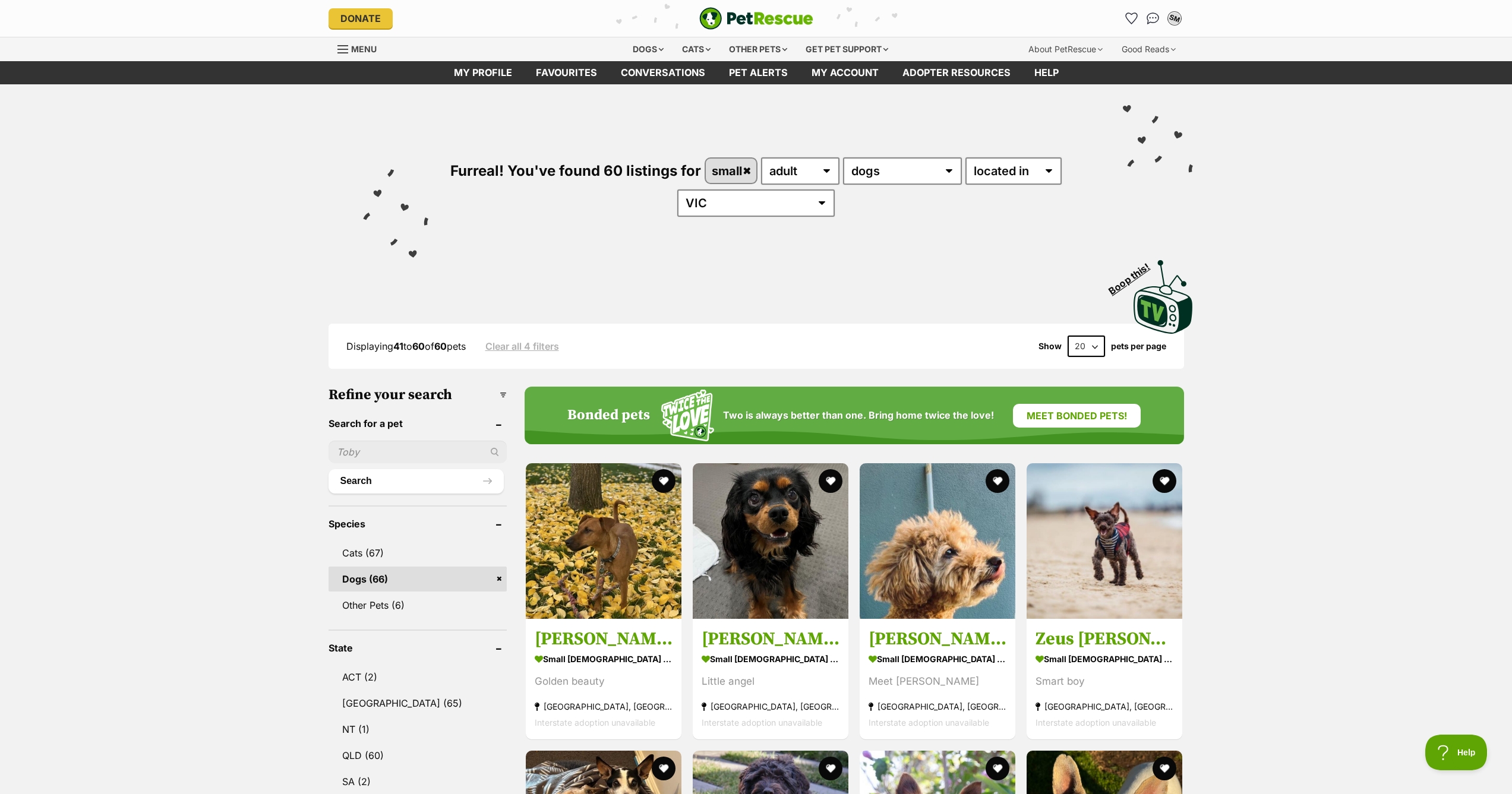
click at [1173, 18] on div "SM" at bounding box center [1174, 18] width 16 height 16
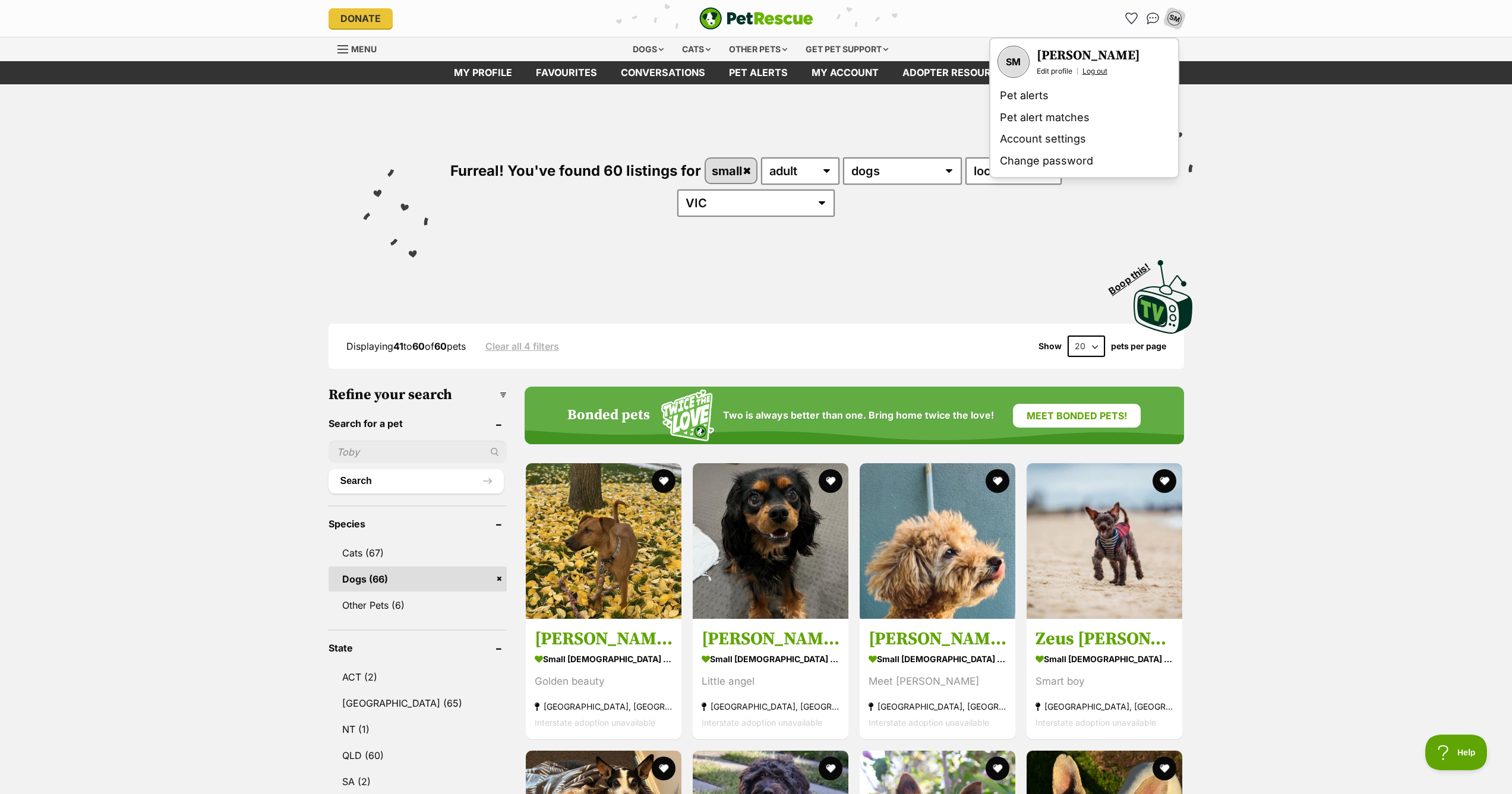
click at [1099, 73] on link "Log out" at bounding box center [1095, 71] width 25 height 9
